Goal: Task Accomplishment & Management: Manage account settings

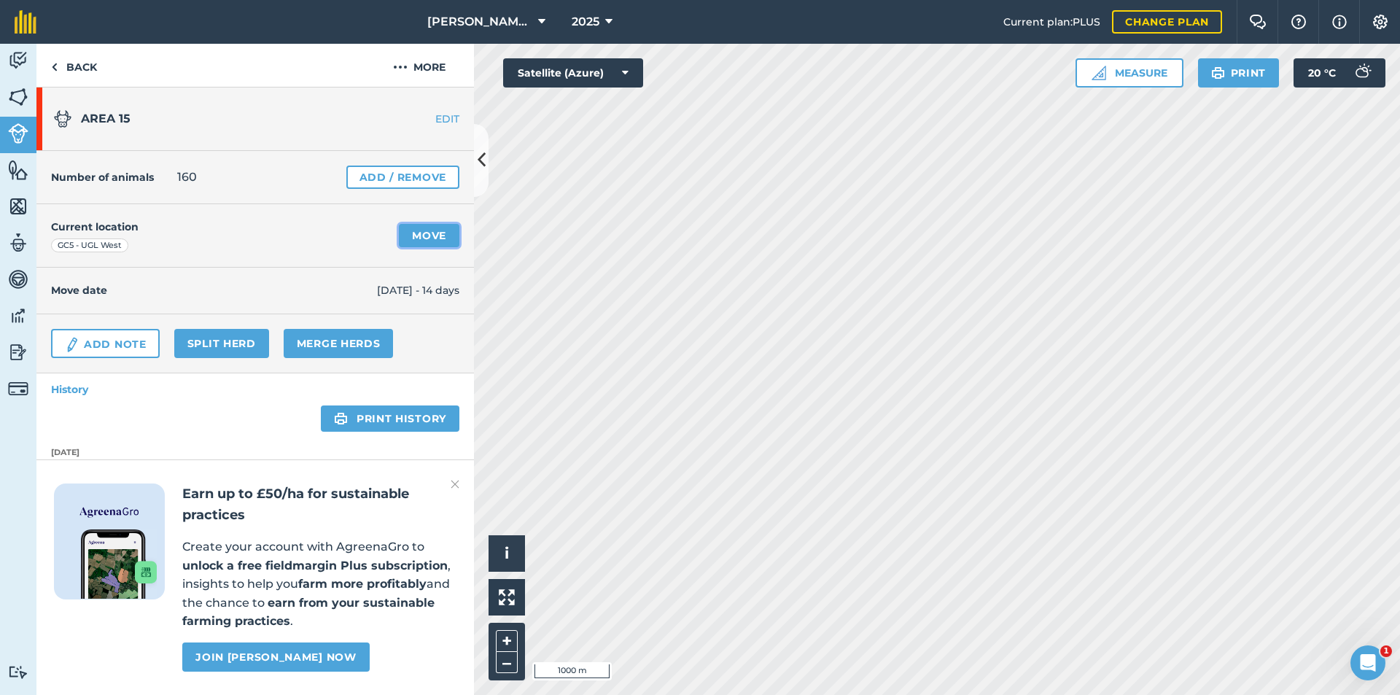
click at [419, 237] on link "Move" at bounding box center [429, 235] width 61 height 23
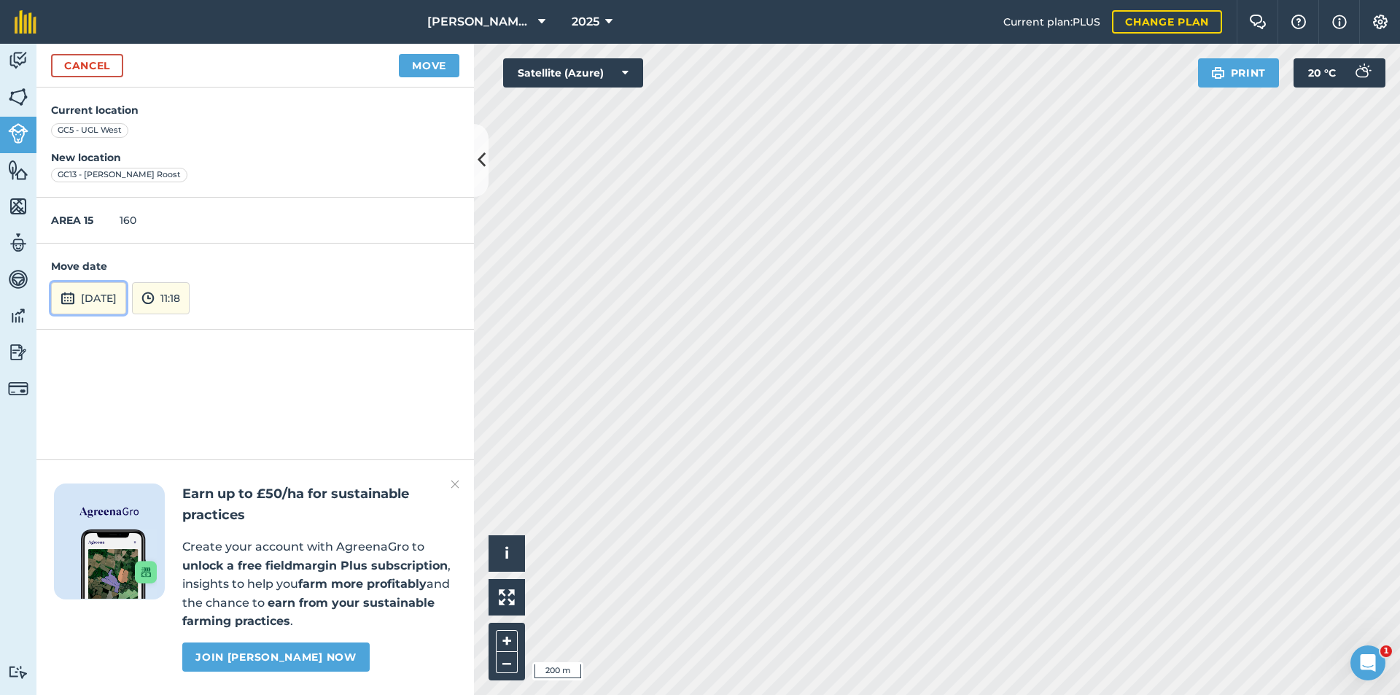
click at [93, 301] on button "[DATE]" at bounding box center [88, 298] width 75 height 32
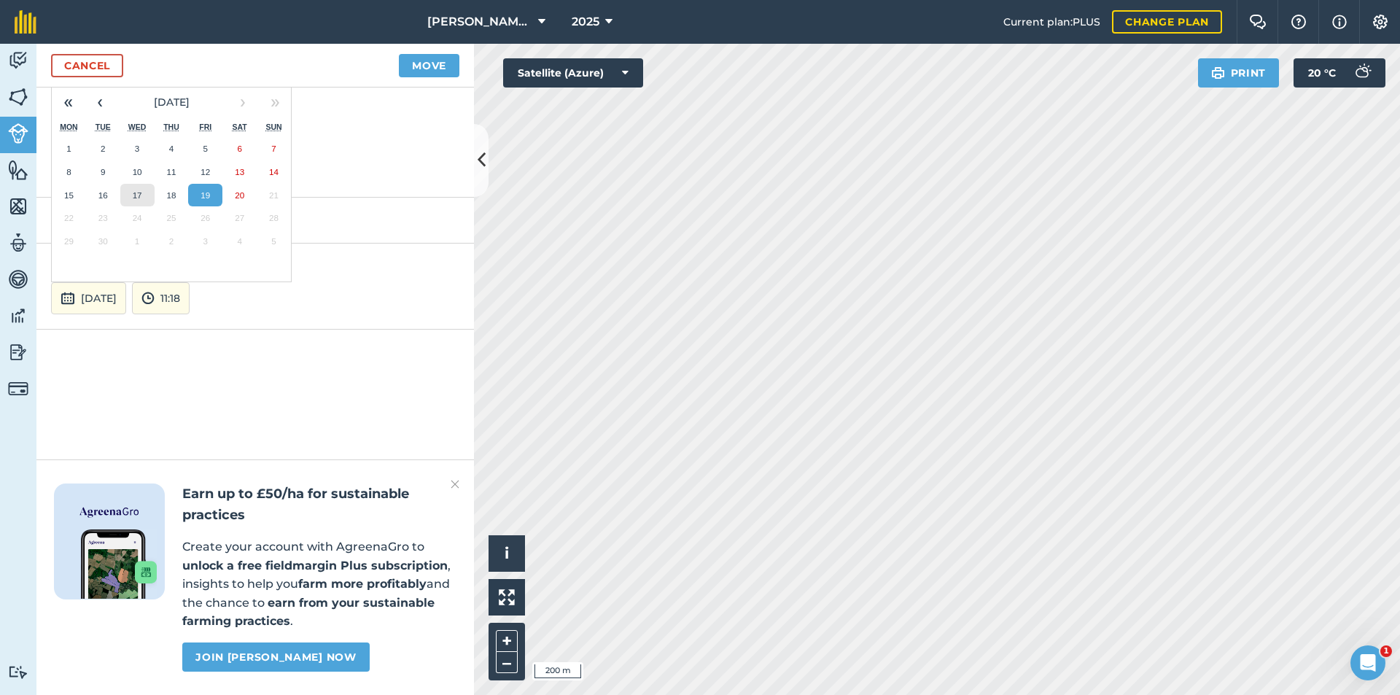
click at [141, 191] on abbr "17" at bounding box center [137, 194] width 9 height 9
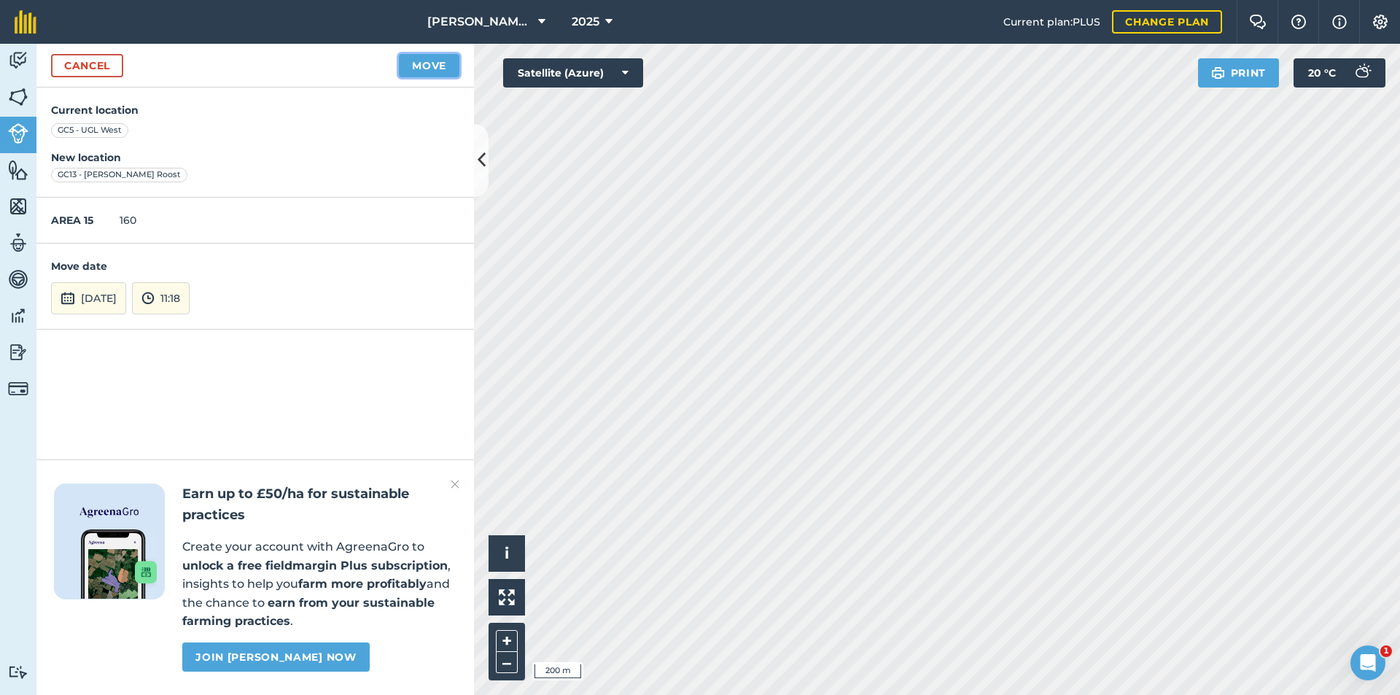
click at [441, 65] on button "Move" at bounding box center [429, 65] width 61 height 23
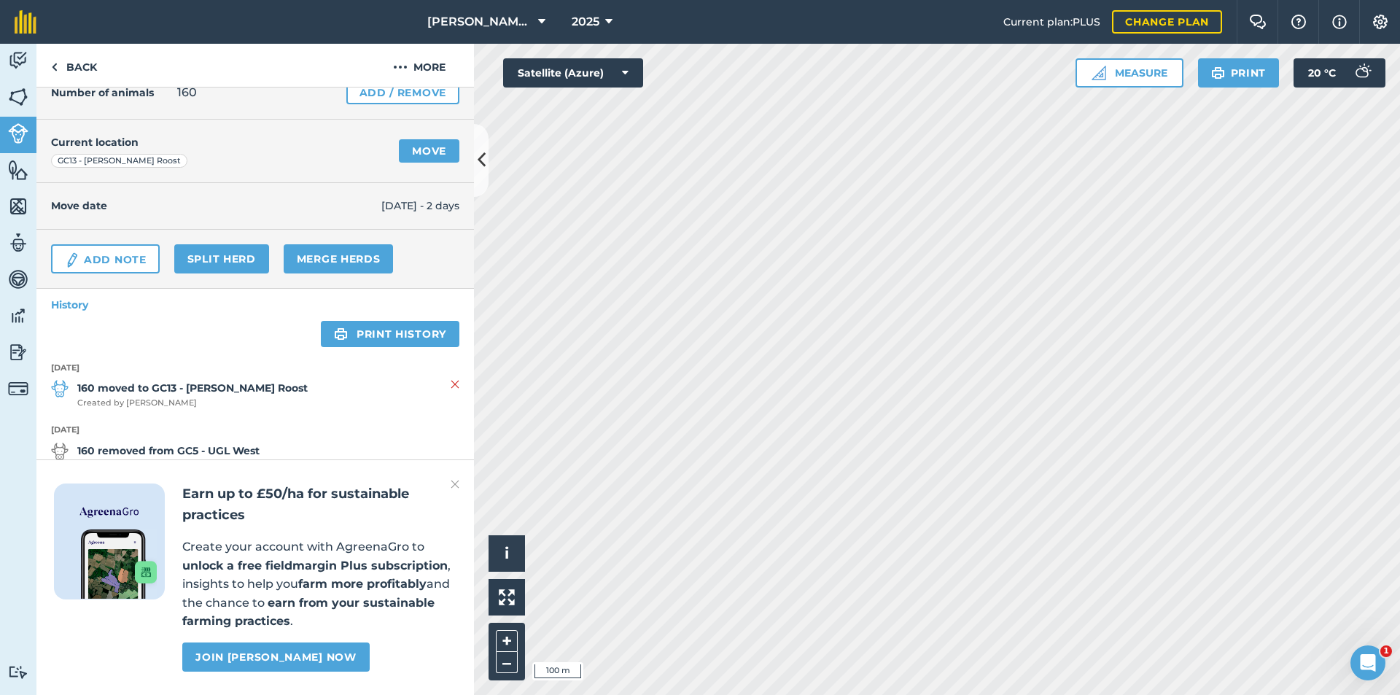
scroll to position [219, 0]
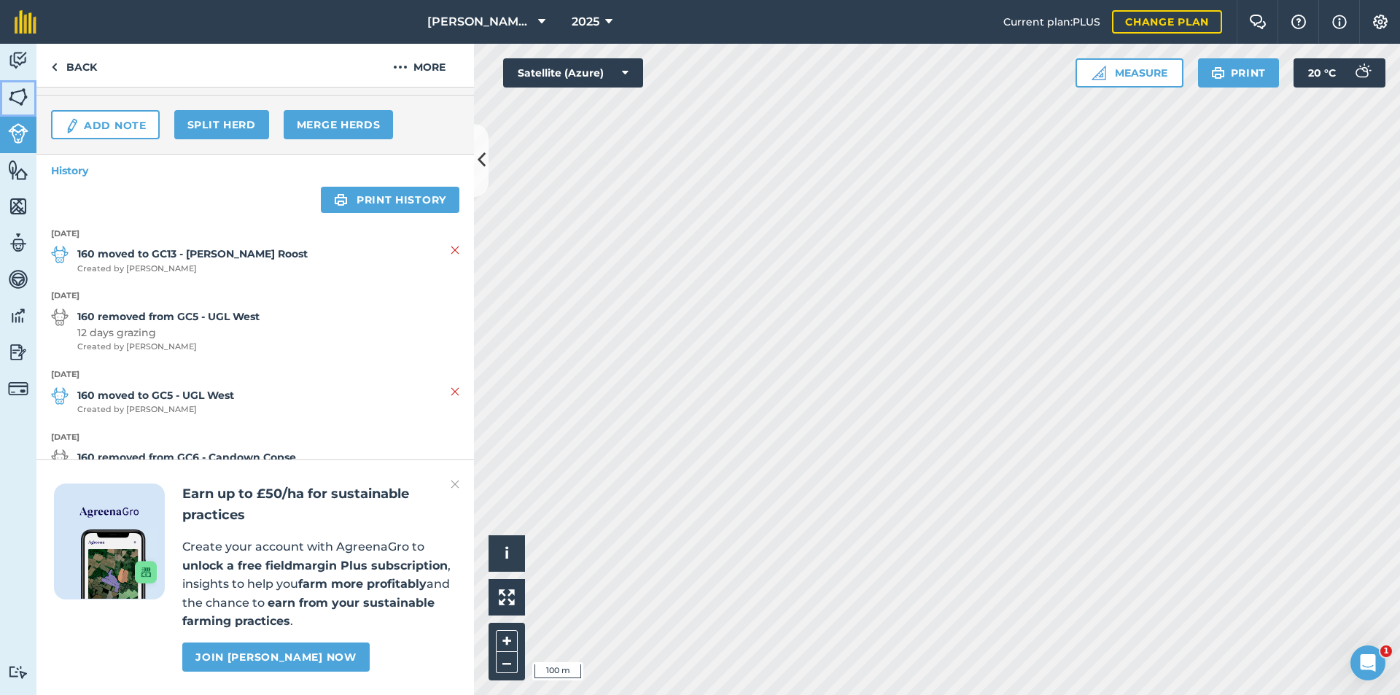
click at [15, 93] on img at bounding box center [18, 97] width 20 height 22
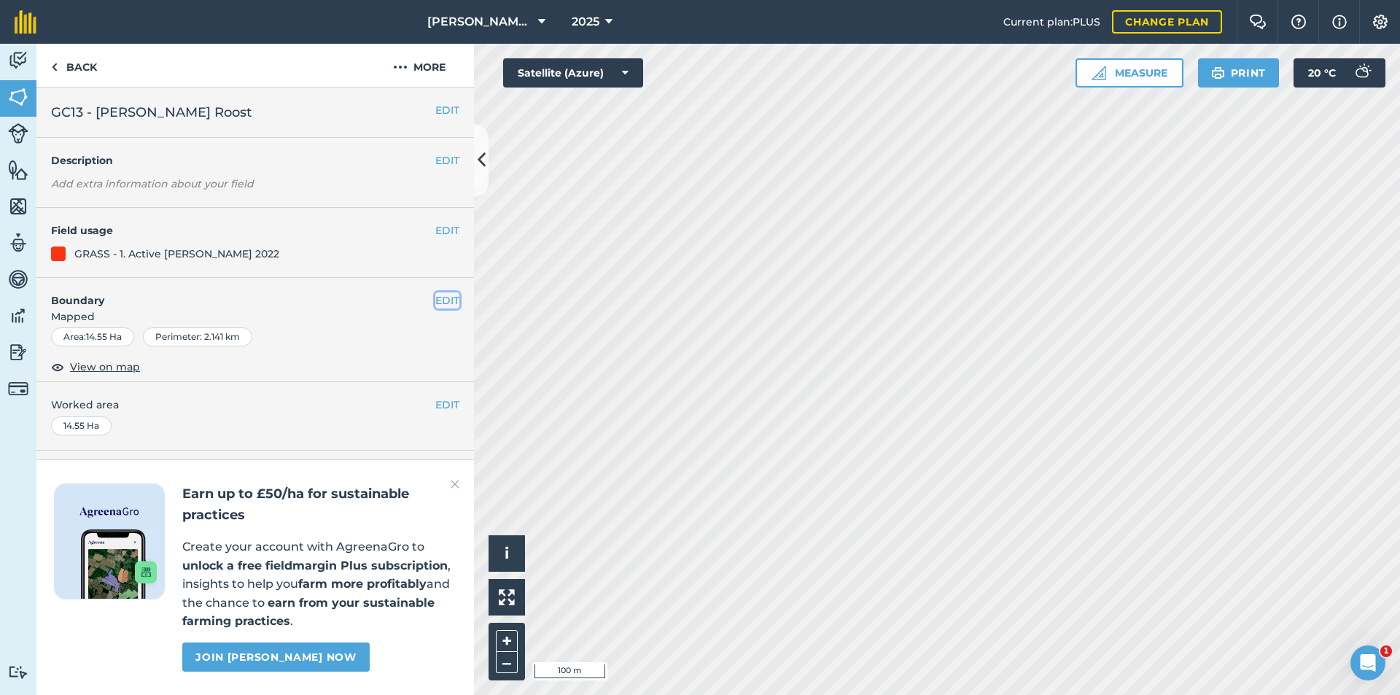
click at [439, 294] on button "EDIT" at bounding box center [447, 300] width 24 height 16
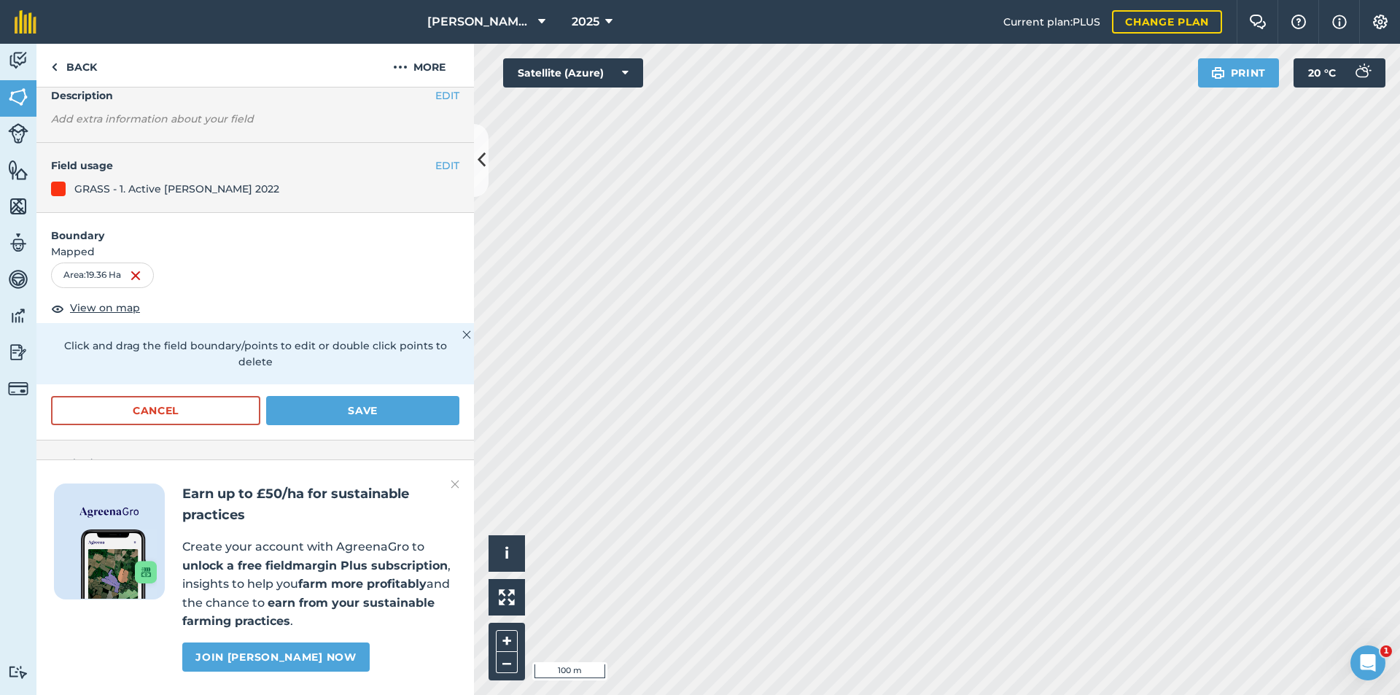
scroll to position [203, 0]
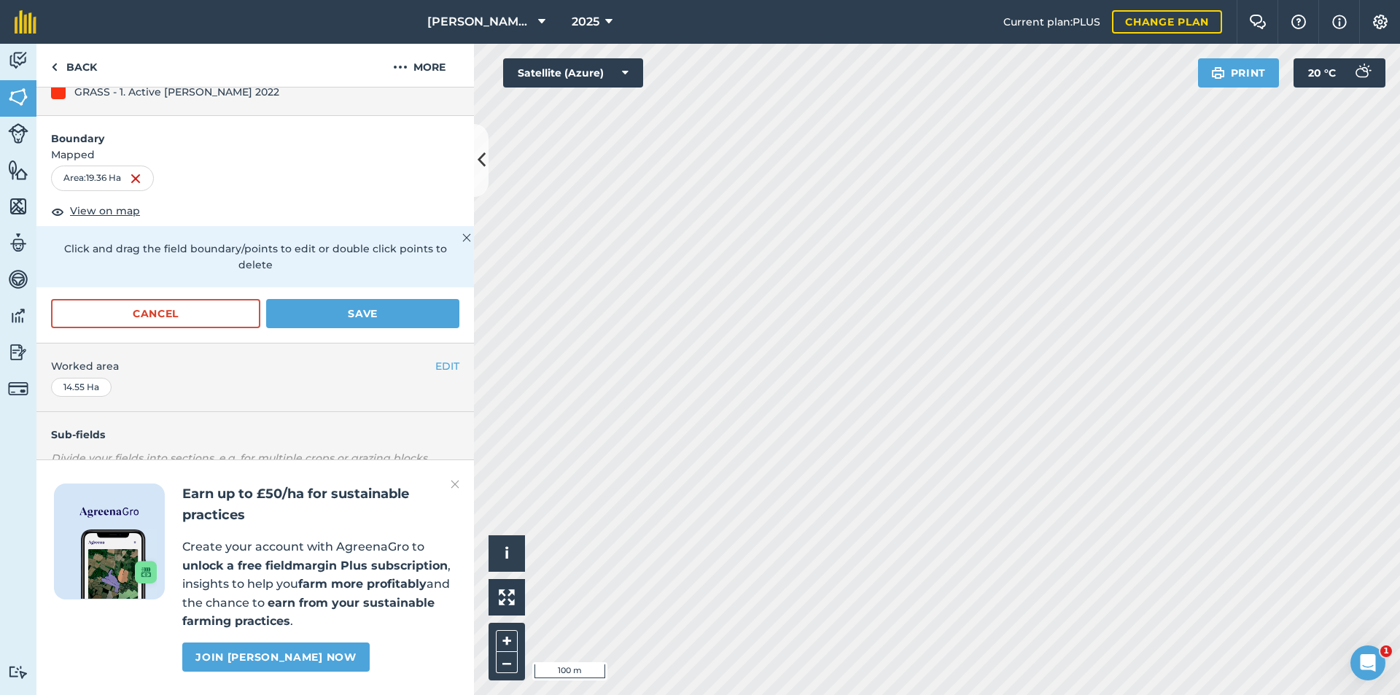
click at [456, 488] on img at bounding box center [455, 484] width 9 height 18
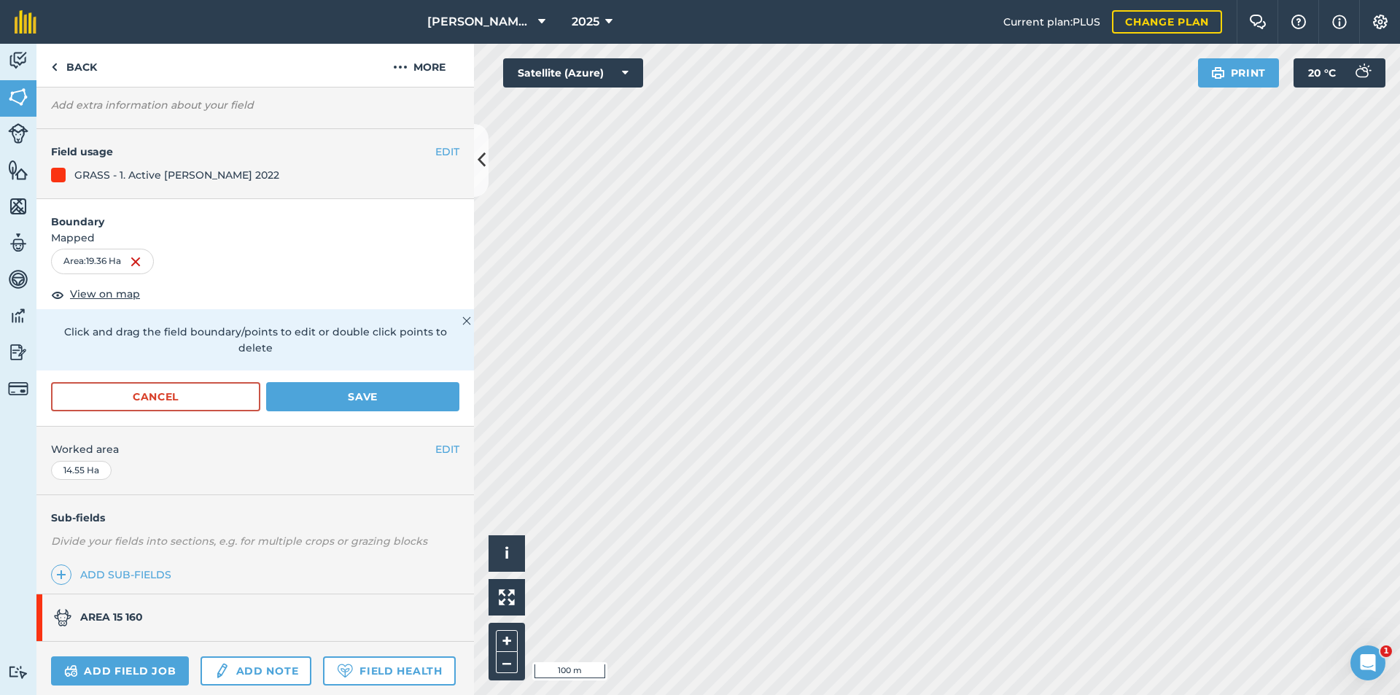
scroll to position [0, 0]
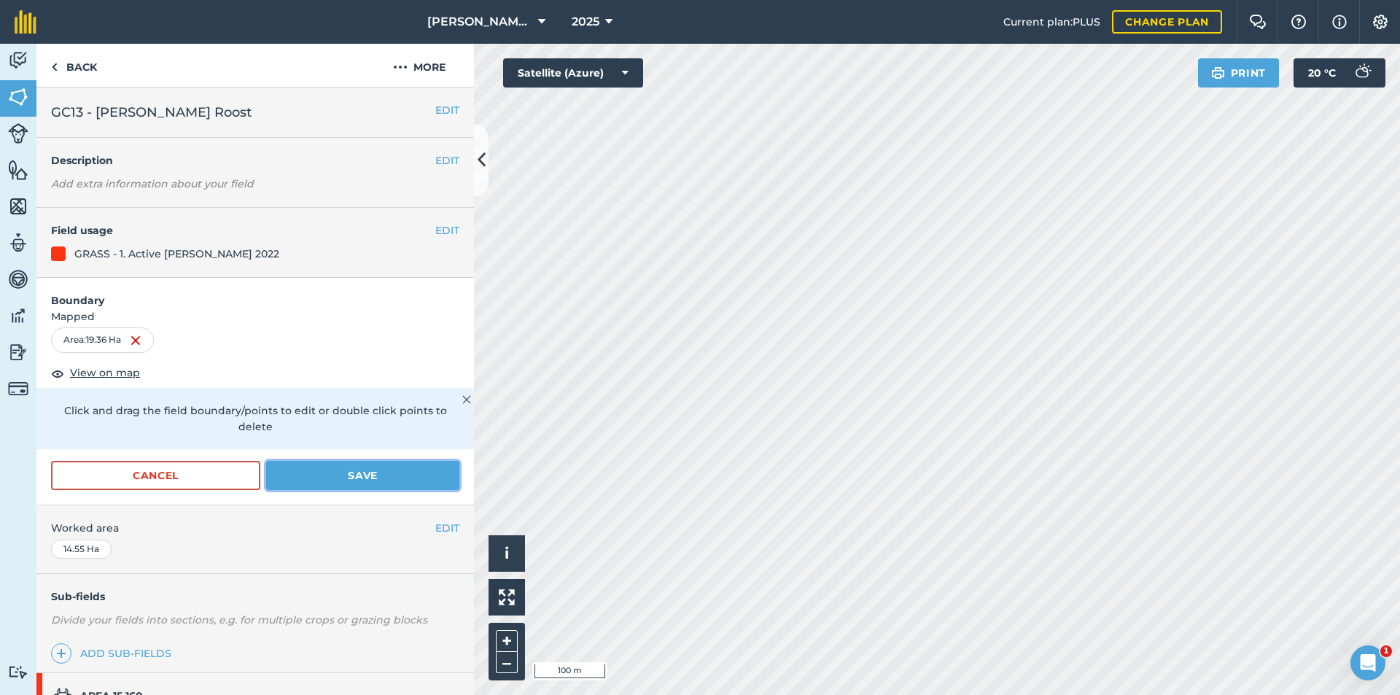
click at [311, 463] on button "Save" at bounding box center [362, 475] width 193 height 29
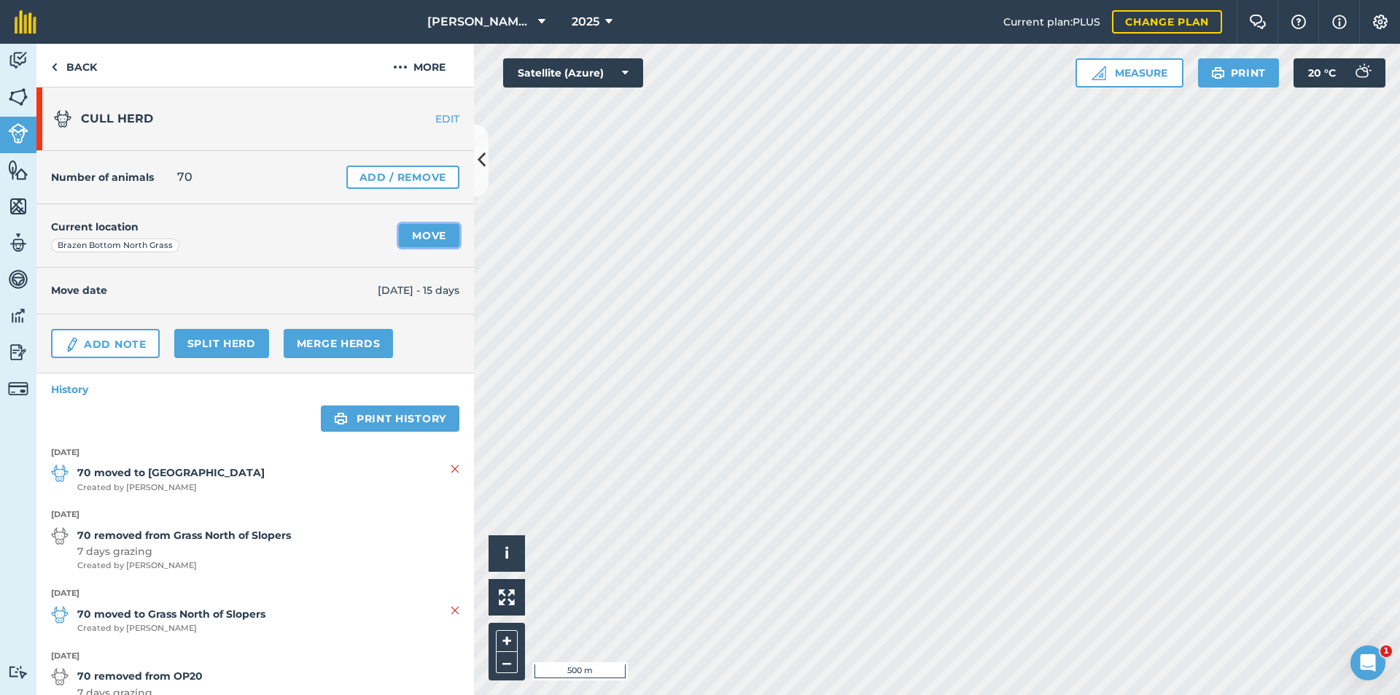
click at [429, 238] on link "Move" at bounding box center [429, 235] width 61 height 23
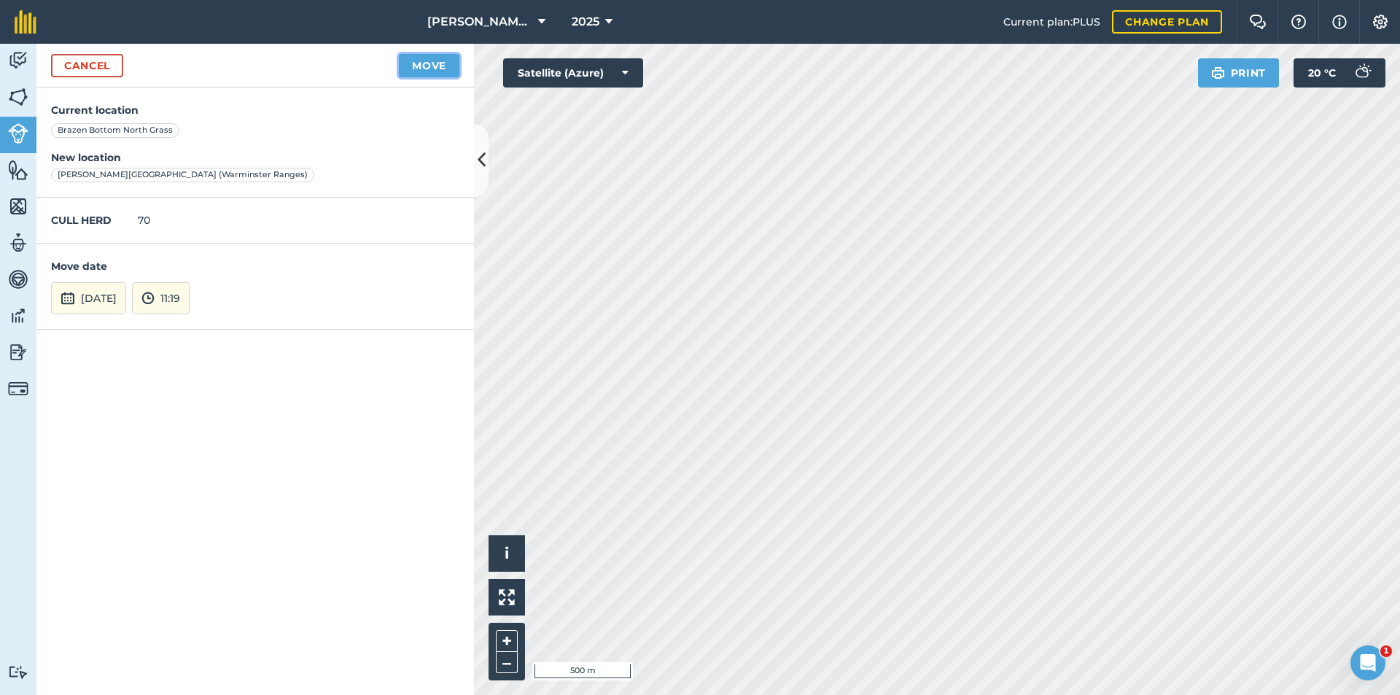
click at [424, 62] on button "Move" at bounding box center [429, 65] width 61 height 23
